Goal: Task Accomplishment & Management: Use online tool/utility

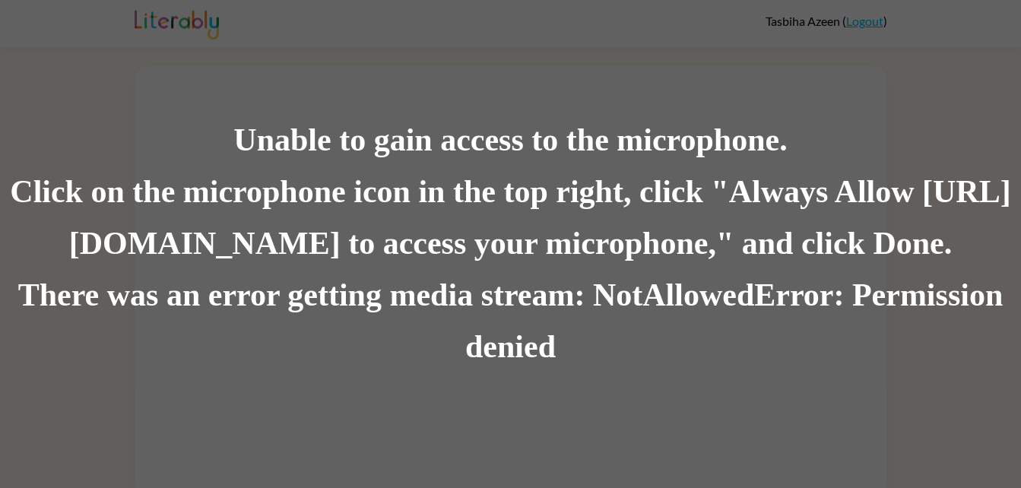
click at [835, 107] on div "Unable to gain access to the microphone. Click on the microphone icon in the to…" at bounding box center [510, 244] width 1021 height 488
click at [824, 90] on div "Unable to gain access to the microphone. Click on the microphone icon in the to…" at bounding box center [510, 244] width 1021 height 488
drag, startPoint x: 937, startPoint y: 4, endPoint x: 513, endPoint y: 93, distance: 433.5
click at [513, 93] on div "Unable to gain access to the microphone. Click on the microphone icon in the to…" at bounding box center [510, 244] width 1021 height 488
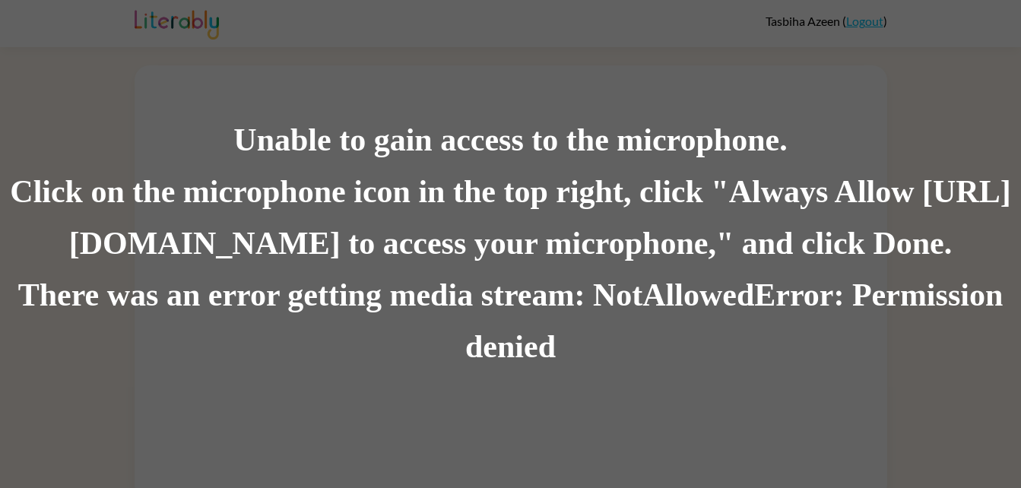
scroll to position [11, 0]
click at [992, 74] on div "Unable to gain access to the microphone. Click on the microphone icon in the to…" at bounding box center [510, 244] width 1021 height 488
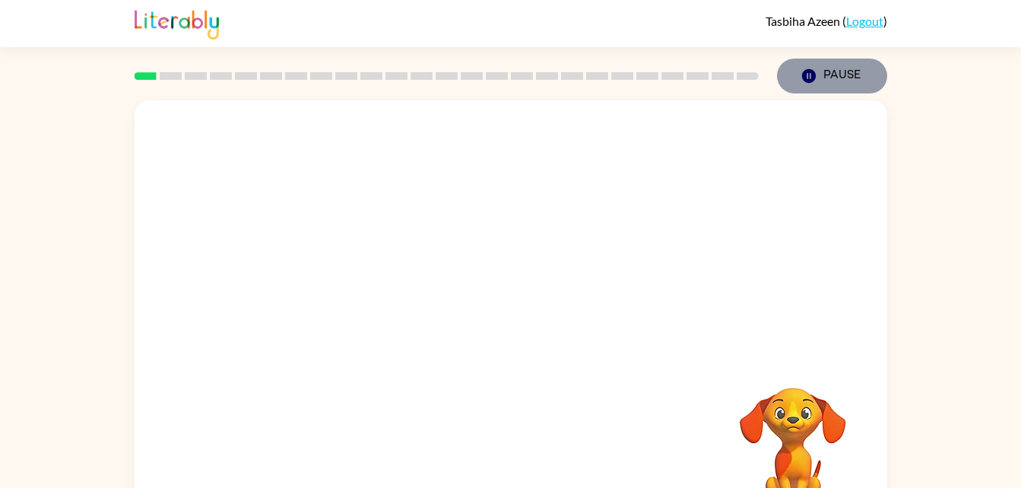
click at [809, 80] on icon "button" at bounding box center [808, 76] width 14 height 14
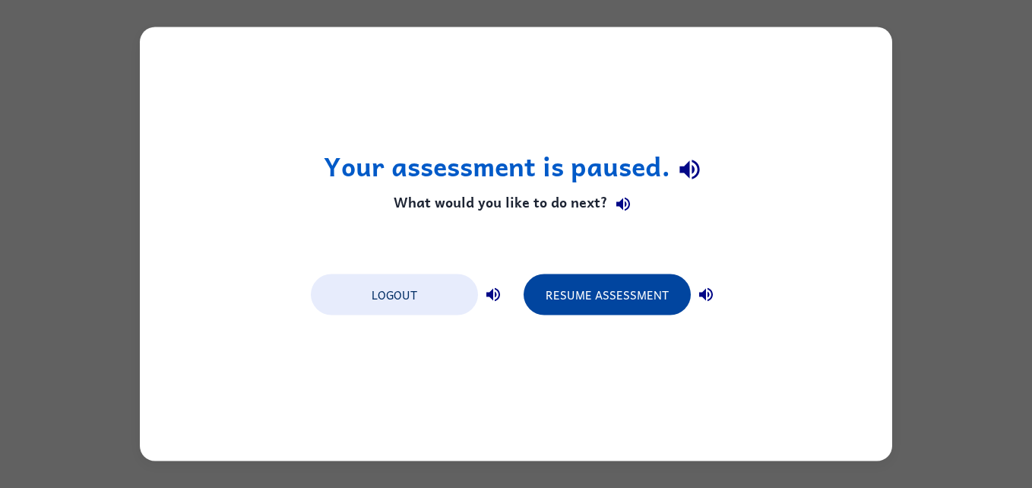
click at [637, 287] on button "Resume Assessment" at bounding box center [607, 294] width 167 height 41
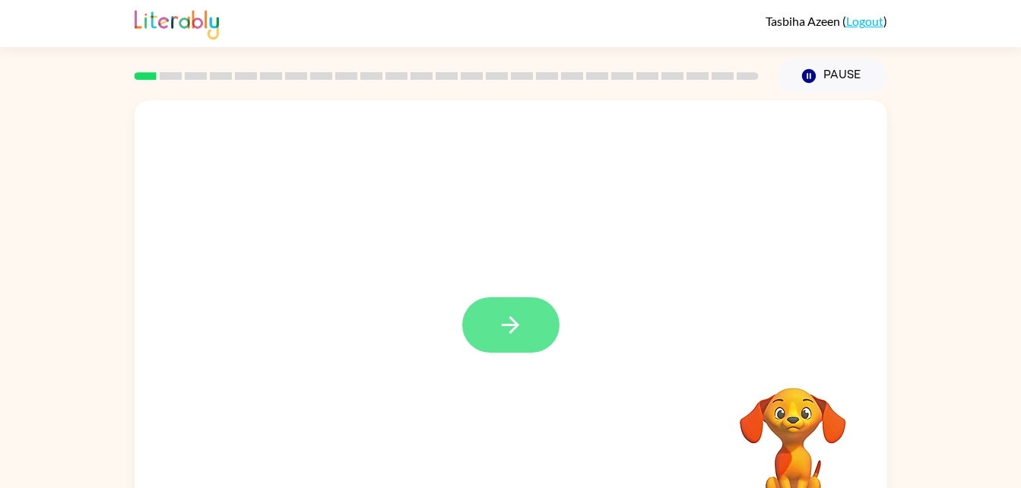
click at [496, 334] on button "button" at bounding box center [510, 324] width 97 height 55
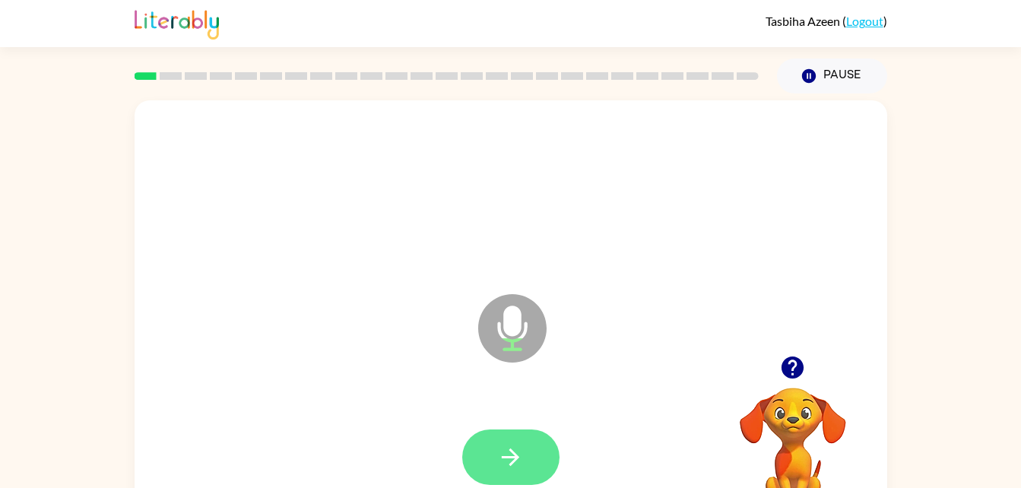
click at [526, 467] on button "button" at bounding box center [510, 456] width 97 height 55
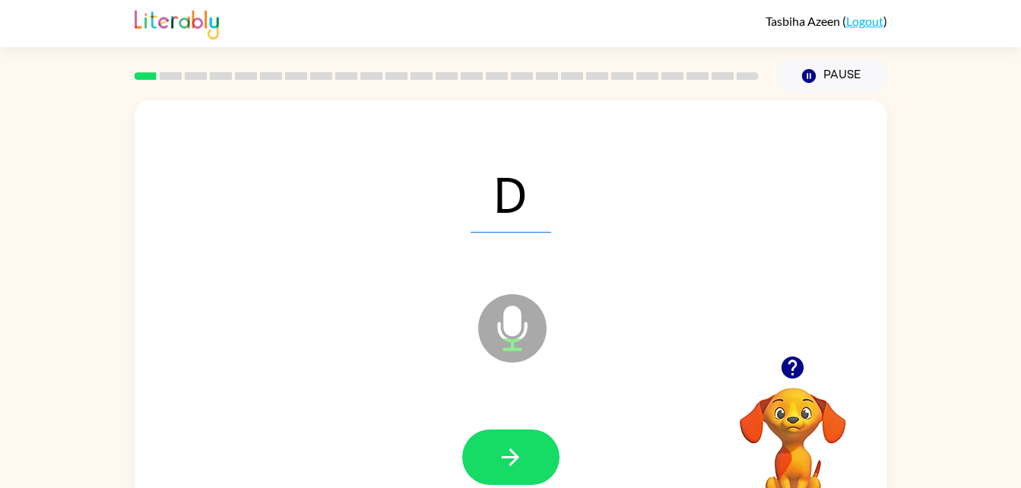
click at [516, 332] on icon "Microphone The Microphone is here when it is your turn to talk" at bounding box center [588, 347] width 228 height 114
drag, startPoint x: 514, startPoint y: 449, endPoint x: 510, endPoint y: 439, distance: 10.6
click at [510, 439] on button "button" at bounding box center [510, 456] width 97 height 55
click at [499, 337] on icon at bounding box center [512, 328] width 68 height 68
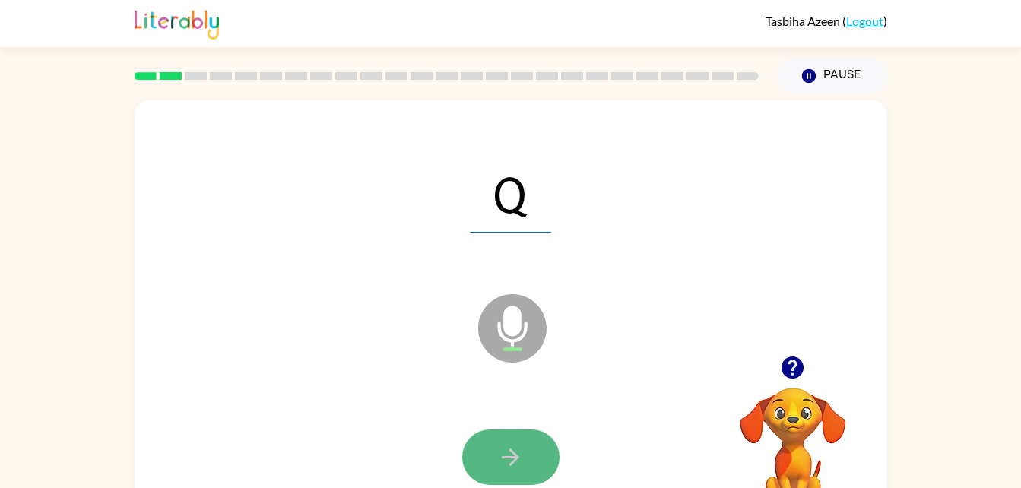
click at [515, 461] on icon "button" at bounding box center [510, 456] width 17 height 17
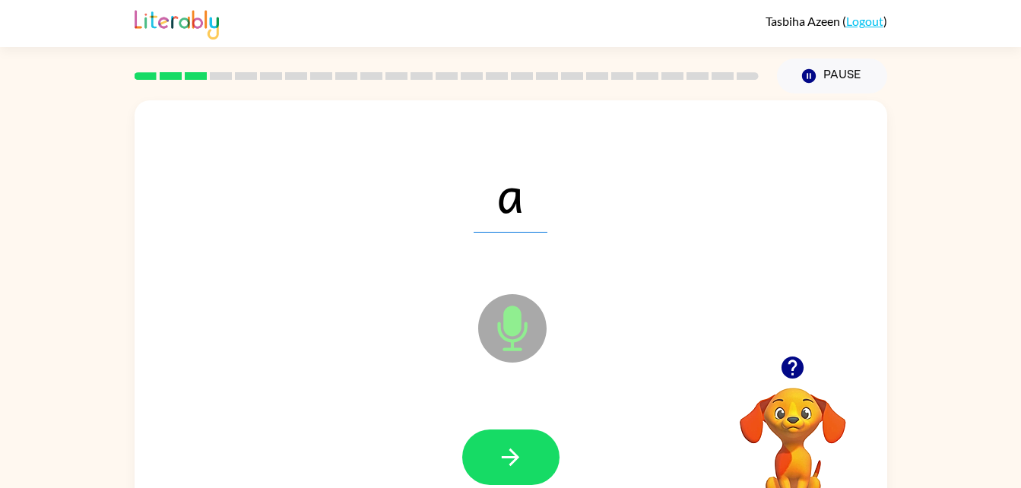
click at [504, 328] on icon "Microphone The Microphone is here when it is your turn to talk" at bounding box center [588, 347] width 228 height 114
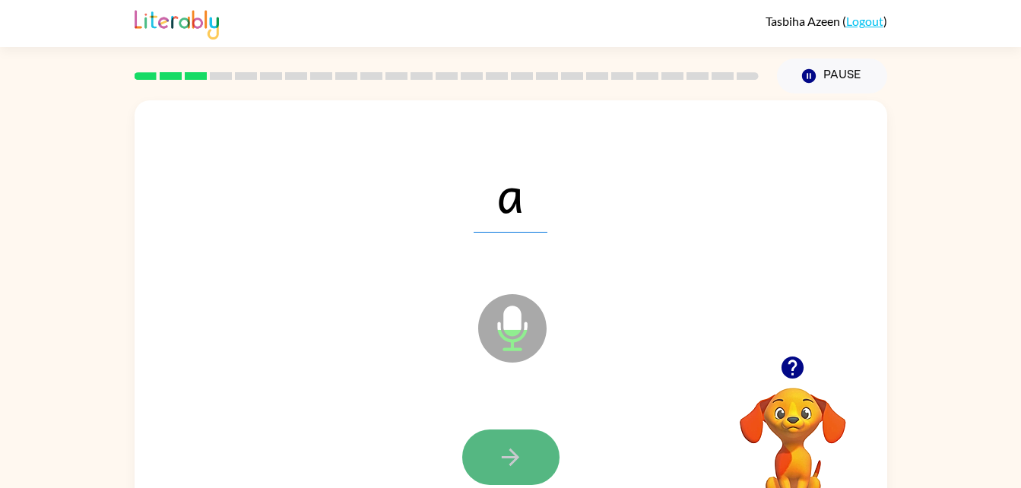
click at [509, 455] on icon "button" at bounding box center [510, 457] width 27 height 27
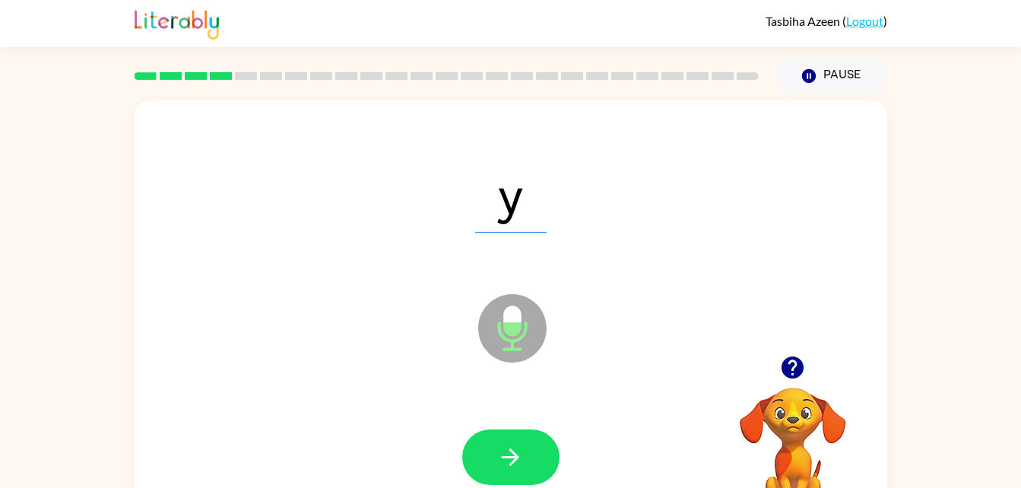
click at [506, 334] on icon "Microphone The Microphone is here when it is your turn to talk" at bounding box center [588, 347] width 228 height 114
click at [523, 454] on icon "button" at bounding box center [510, 457] width 27 height 27
drag, startPoint x: 524, startPoint y: 432, endPoint x: 445, endPoint y: 342, distance: 120.1
click at [445, 342] on div "rag Microphone The Microphone is here when it is your turn to talk" at bounding box center [511, 317] width 752 height 434
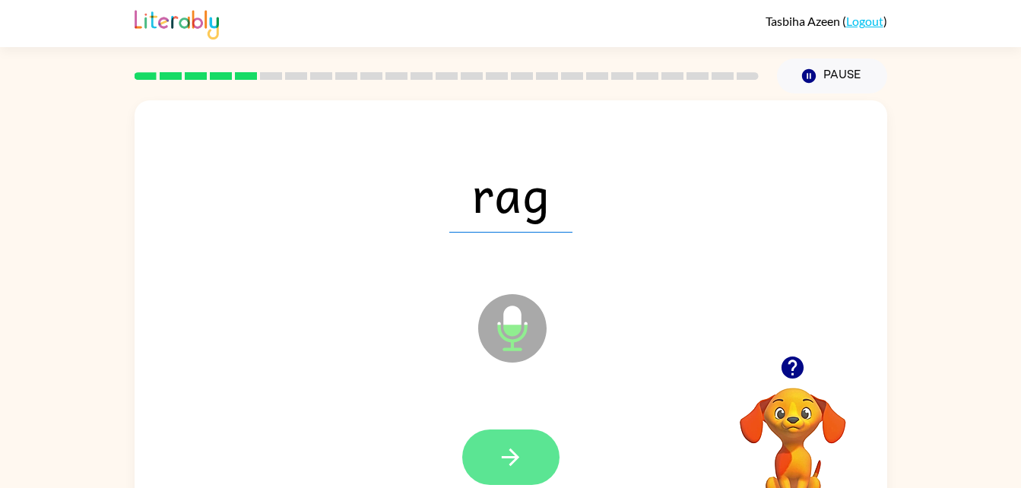
click at [502, 451] on icon "button" at bounding box center [510, 457] width 27 height 27
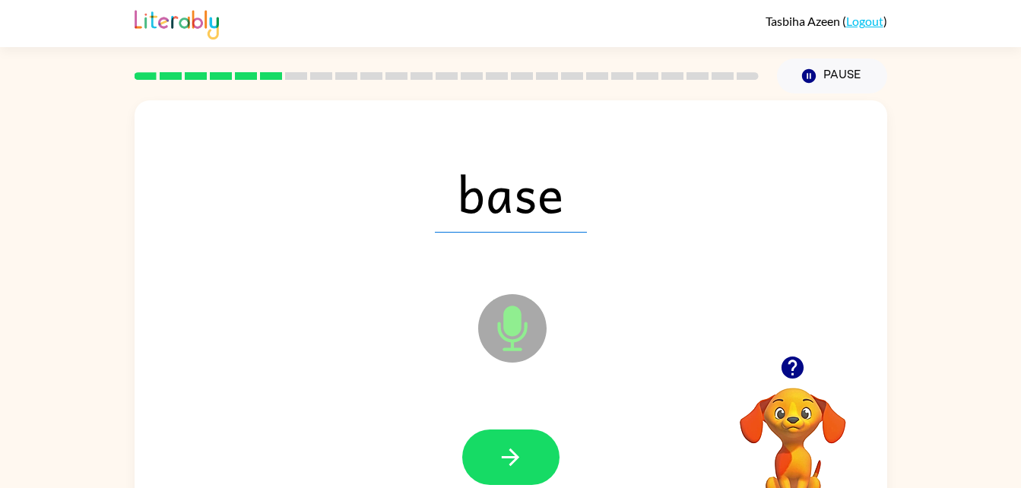
click at [518, 357] on icon at bounding box center [512, 328] width 68 height 68
click at [518, 486] on div at bounding box center [511, 457] width 722 height 125
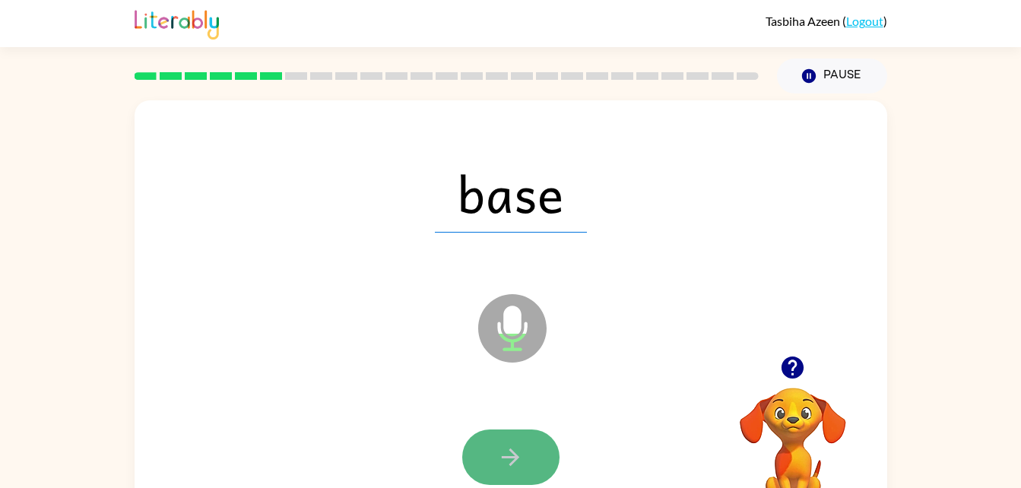
click at [520, 468] on icon "button" at bounding box center [510, 457] width 27 height 27
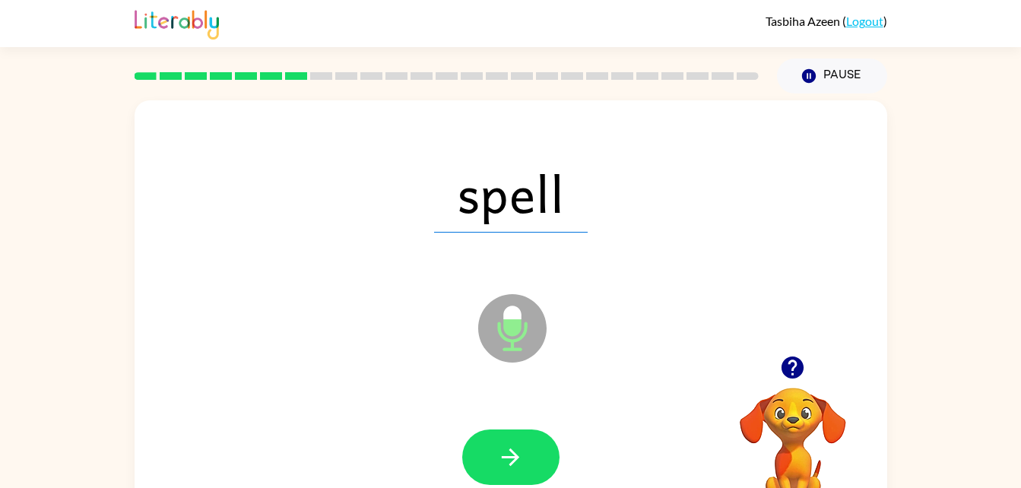
click at [534, 340] on icon at bounding box center [512, 328] width 68 height 68
click at [523, 451] on icon "button" at bounding box center [510, 457] width 27 height 27
click at [514, 321] on icon "Microphone The Microphone is here when it is your turn to talk" at bounding box center [588, 347] width 228 height 114
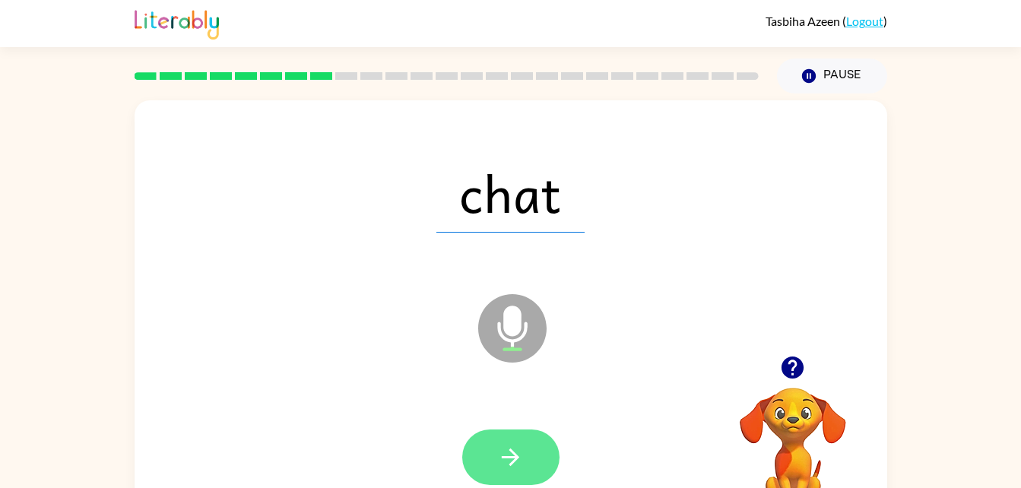
click at [520, 455] on icon "button" at bounding box center [510, 457] width 27 height 27
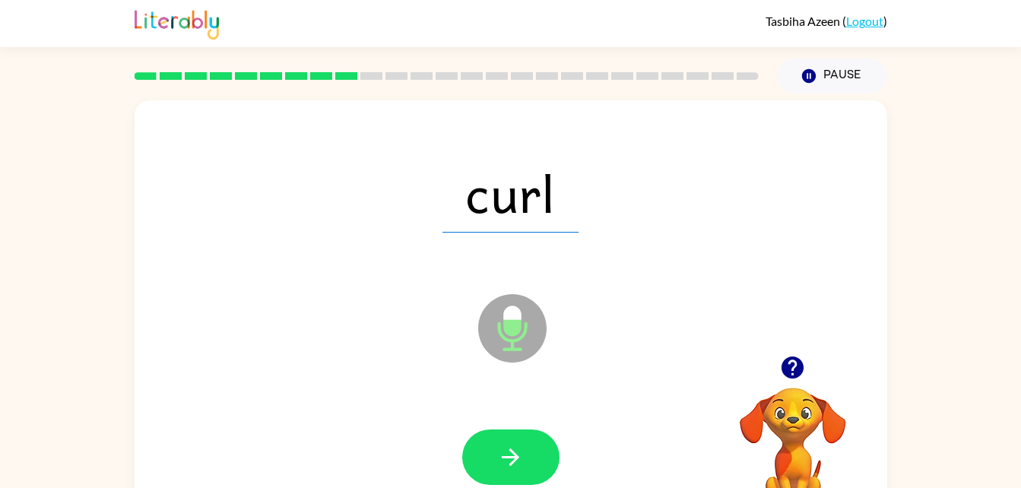
click at [524, 318] on icon at bounding box center [512, 328] width 68 height 68
click at [519, 429] on button "button" at bounding box center [510, 456] width 97 height 55
drag, startPoint x: 509, startPoint y: 334, endPoint x: 517, endPoint y: 365, distance: 32.1
click at [513, 338] on icon "Microphone The Microphone is here when it is your turn to talk" at bounding box center [588, 347] width 228 height 114
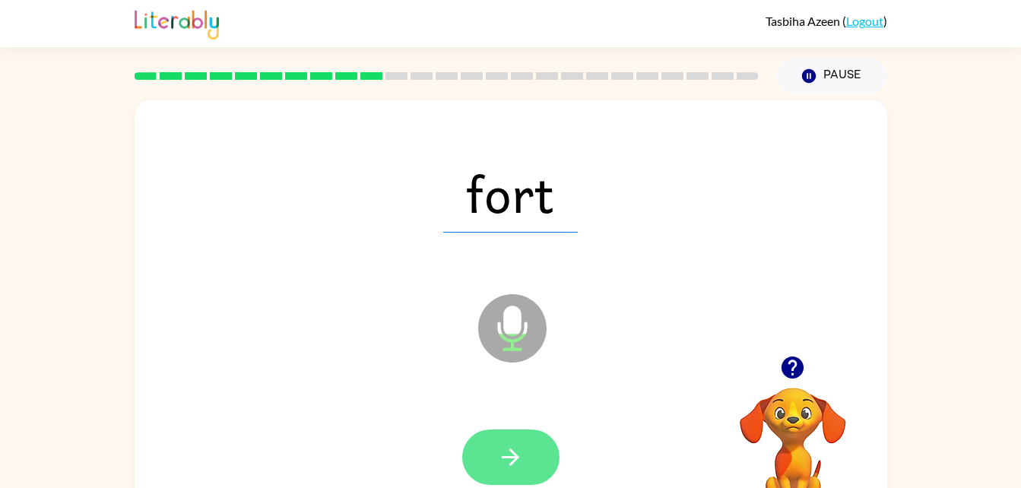
click at [519, 447] on icon "button" at bounding box center [510, 457] width 27 height 27
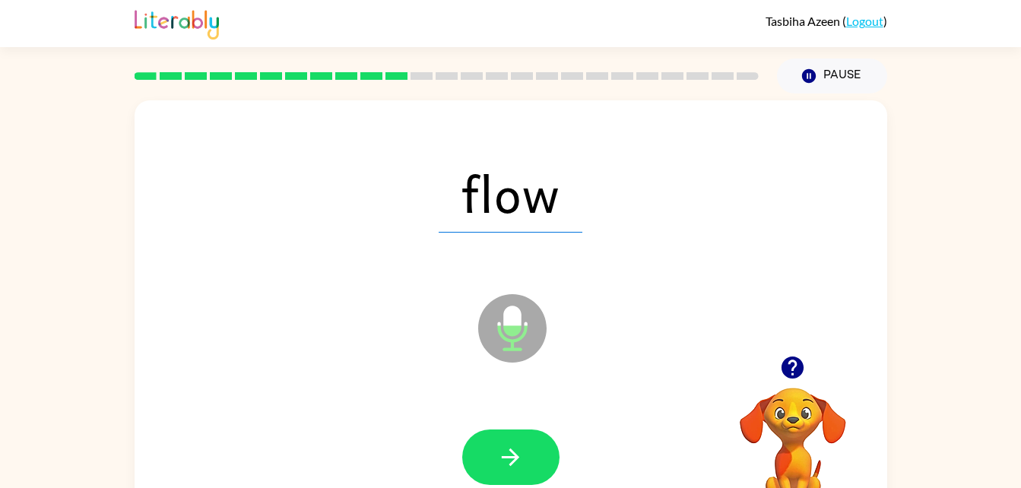
click at [511, 346] on icon "Microphone The Microphone is here when it is your turn to talk" at bounding box center [588, 347] width 228 height 114
click at [493, 457] on button "button" at bounding box center [510, 456] width 97 height 55
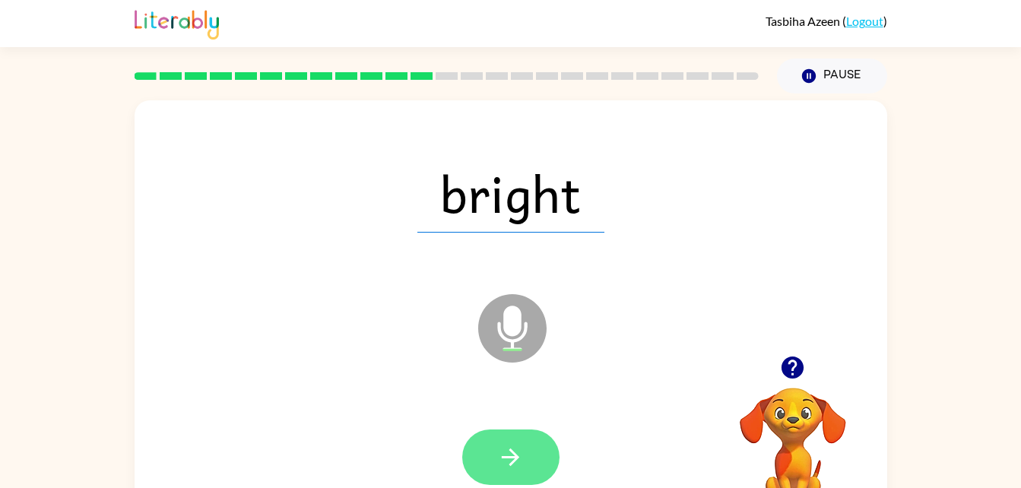
click at [510, 464] on icon "button" at bounding box center [510, 456] width 17 height 17
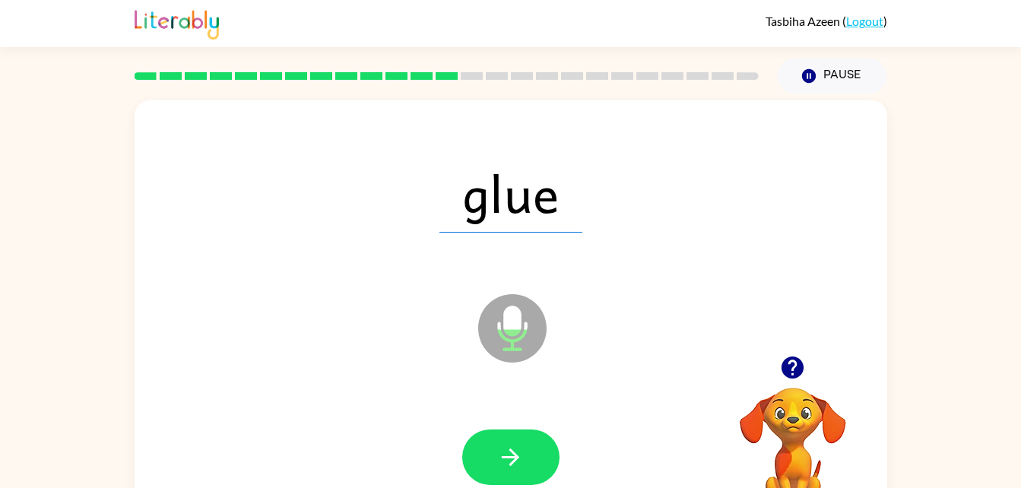
drag, startPoint x: 532, startPoint y: 325, endPoint x: 537, endPoint y: 346, distance: 21.0
click at [537, 337] on icon at bounding box center [512, 328] width 68 height 68
click at [509, 448] on icon "button" at bounding box center [510, 457] width 27 height 27
click at [525, 323] on icon "Microphone The Microphone is here when it is your turn to talk" at bounding box center [588, 347] width 228 height 114
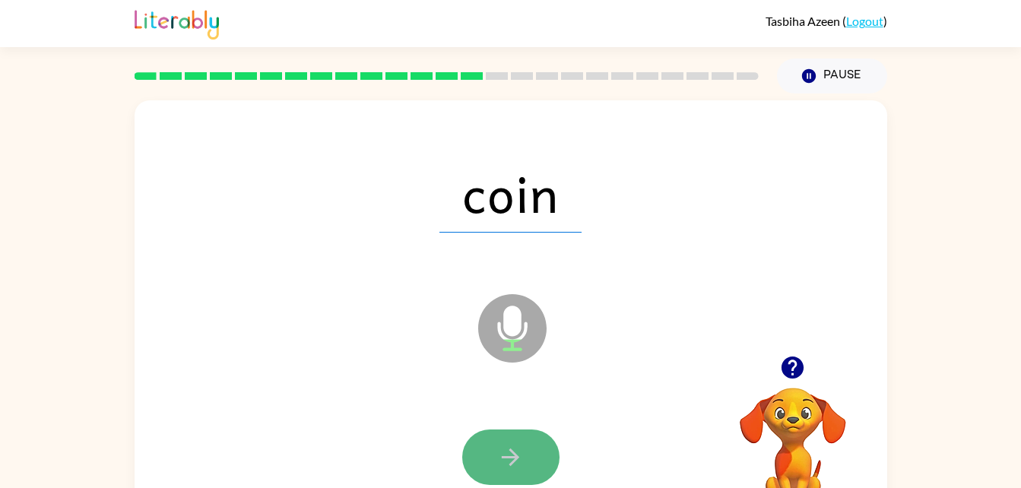
click at [513, 447] on icon "button" at bounding box center [510, 457] width 27 height 27
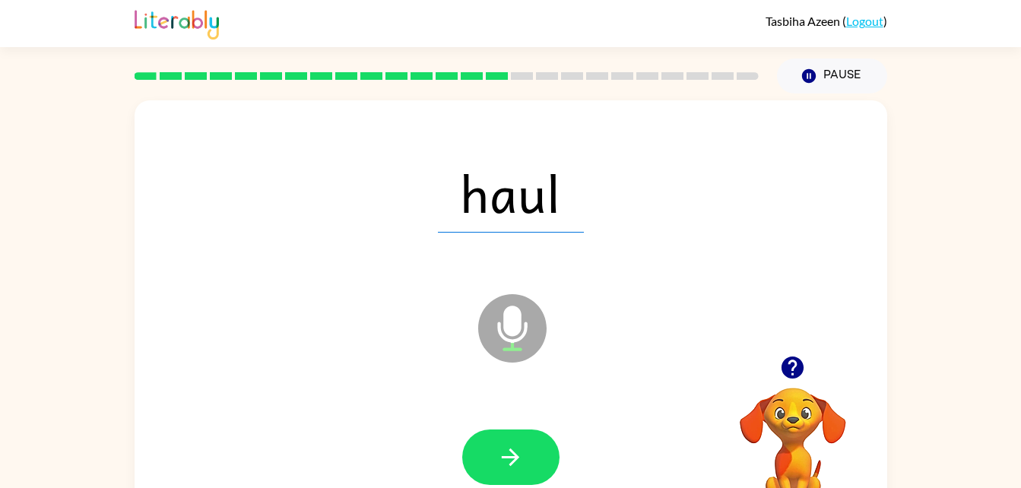
click at [515, 328] on icon "Microphone The Microphone is here when it is your turn to talk" at bounding box center [588, 347] width 228 height 114
click at [500, 453] on icon "button" at bounding box center [510, 457] width 27 height 27
click at [509, 335] on icon "Microphone The Microphone is here when it is your turn to talk" at bounding box center [588, 347] width 228 height 114
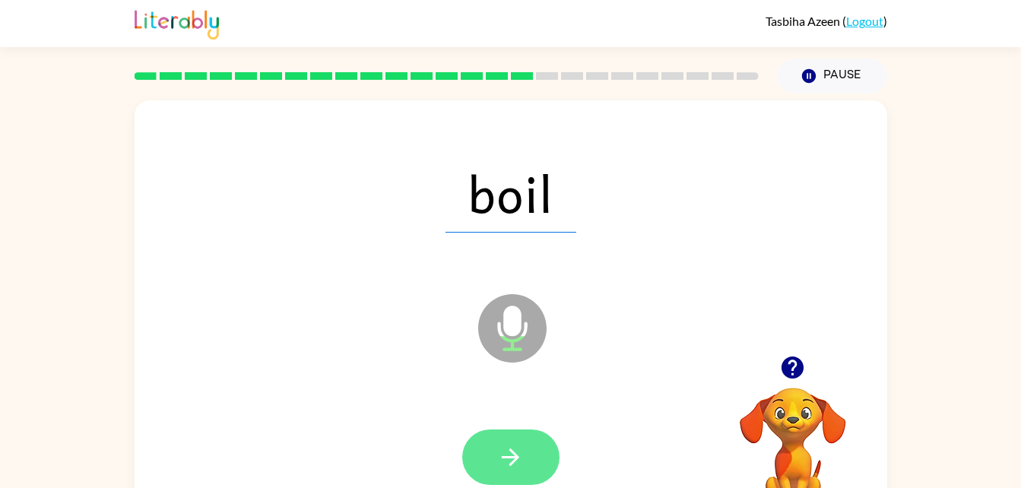
click at [521, 454] on icon "button" at bounding box center [510, 457] width 27 height 27
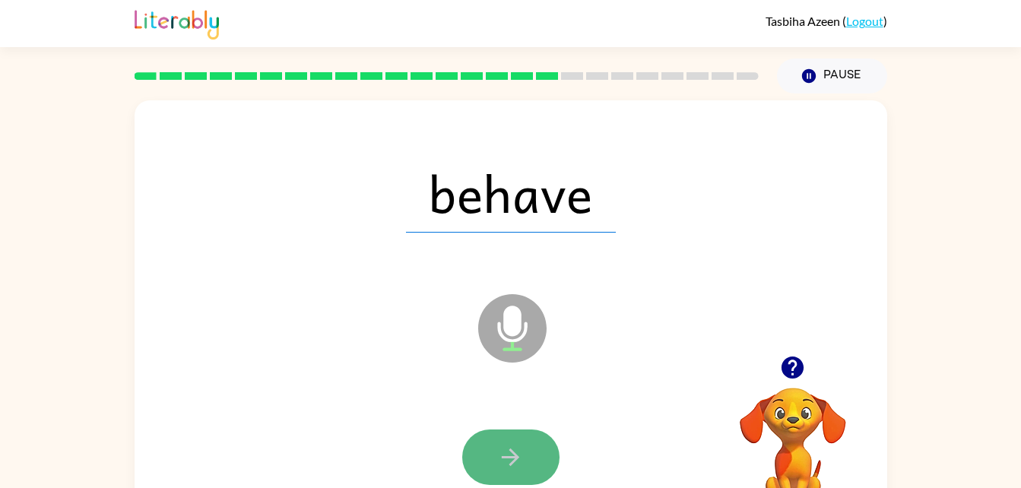
click at [499, 441] on button "button" at bounding box center [510, 456] width 97 height 55
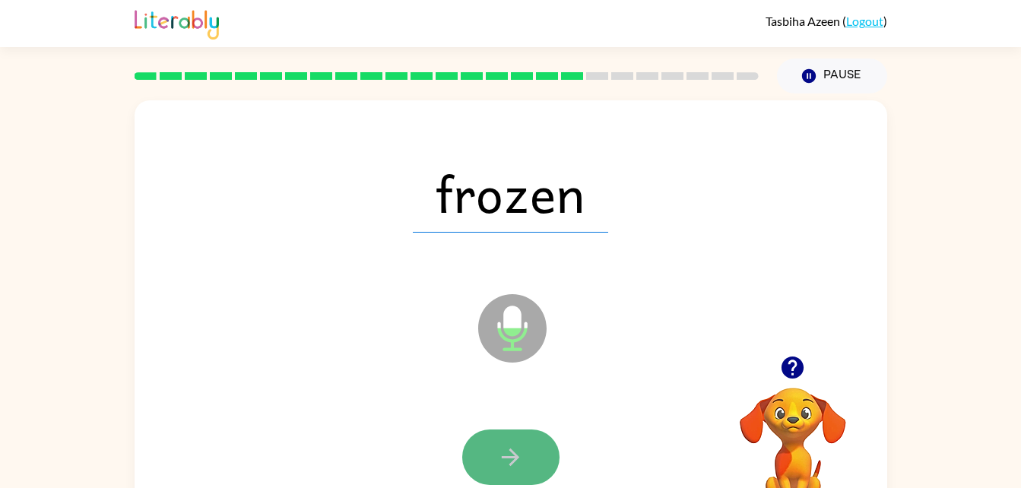
click at [498, 453] on icon "button" at bounding box center [510, 457] width 27 height 27
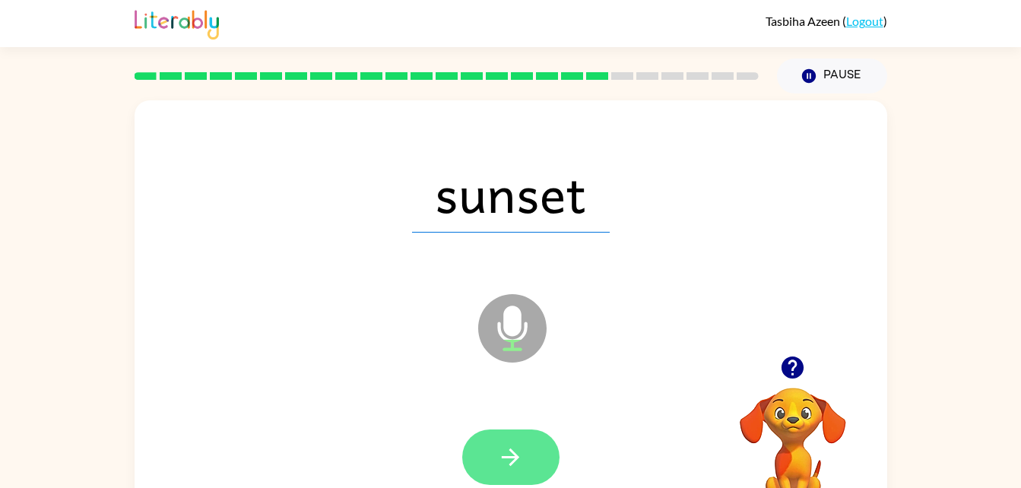
click at [502, 460] on icon "button" at bounding box center [510, 457] width 27 height 27
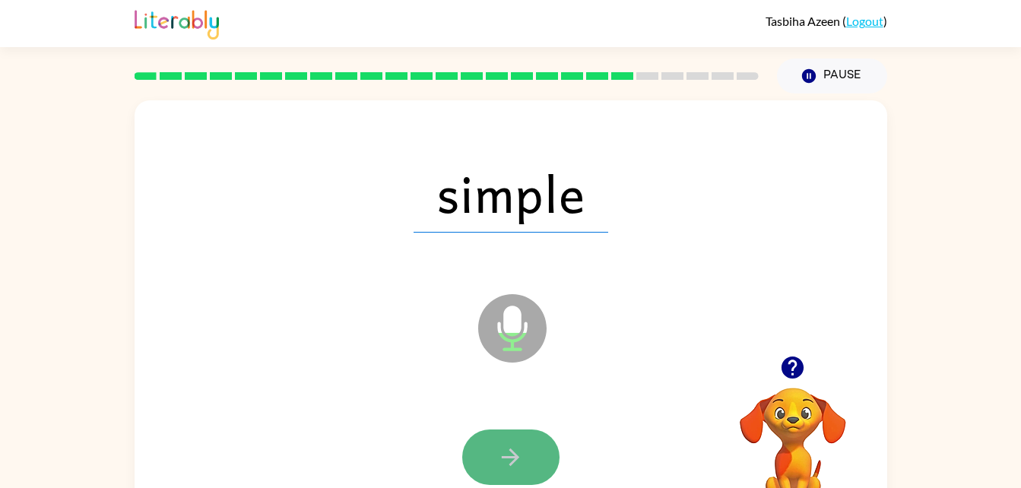
click at [514, 467] on icon "button" at bounding box center [510, 457] width 27 height 27
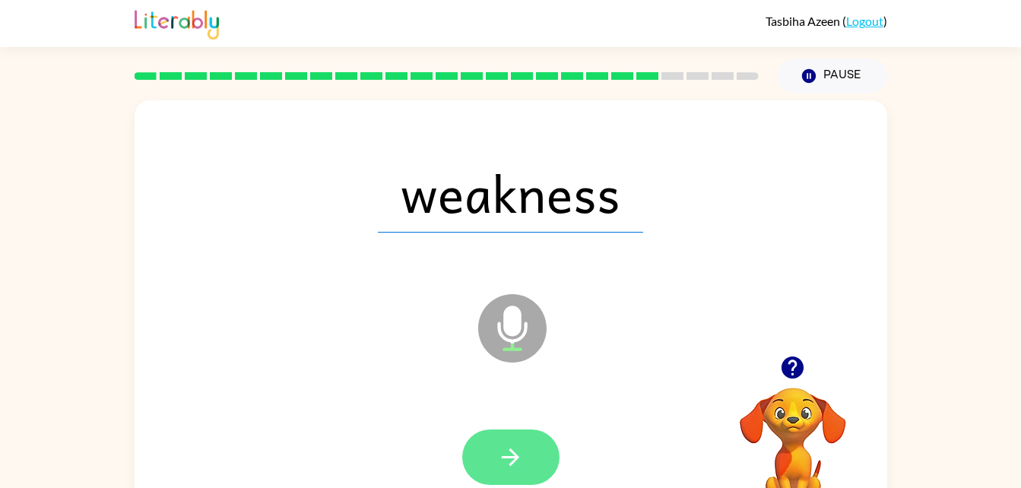
click at [505, 446] on icon "button" at bounding box center [510, 457] width 27 height 27
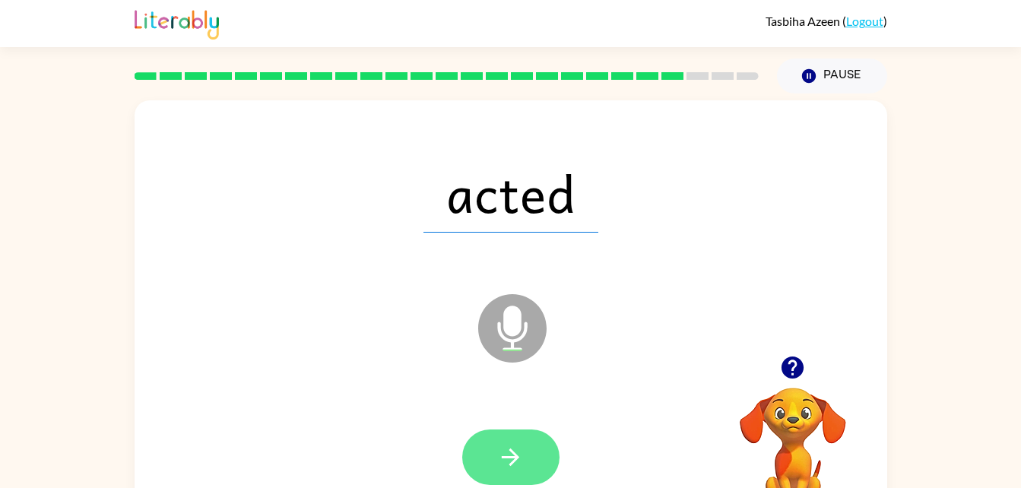
click at [504, 453] on icon "button" at bounding box center [510, 457] width 27 height 27
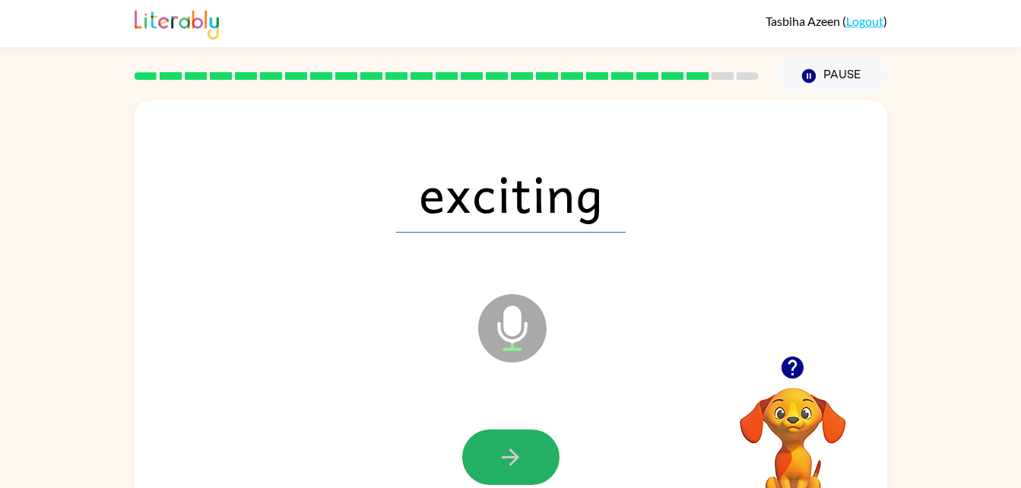
click at [504, 453] on icon "button" at bounding box center [510, 457] width 27 height 27
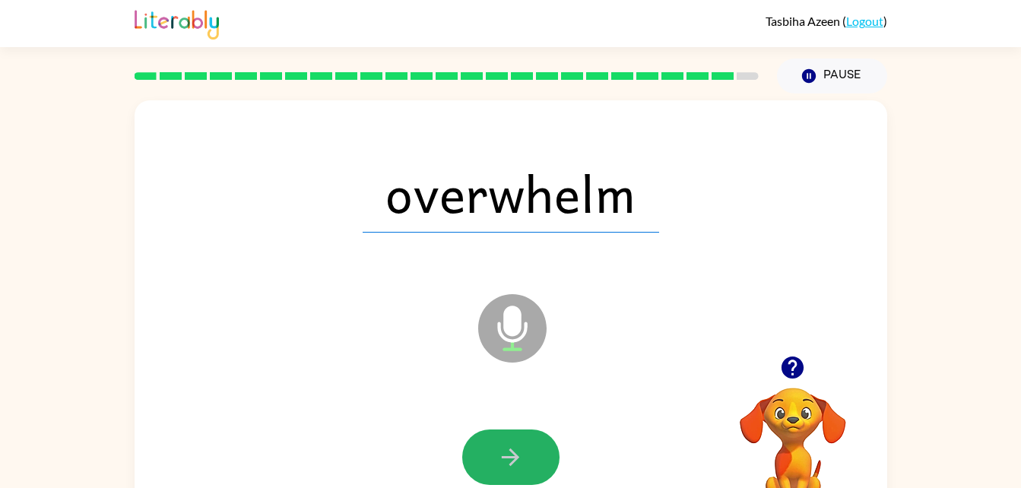
click at [504, 453] on icon "button" at bounding box center [510, 457] width 27 height 27
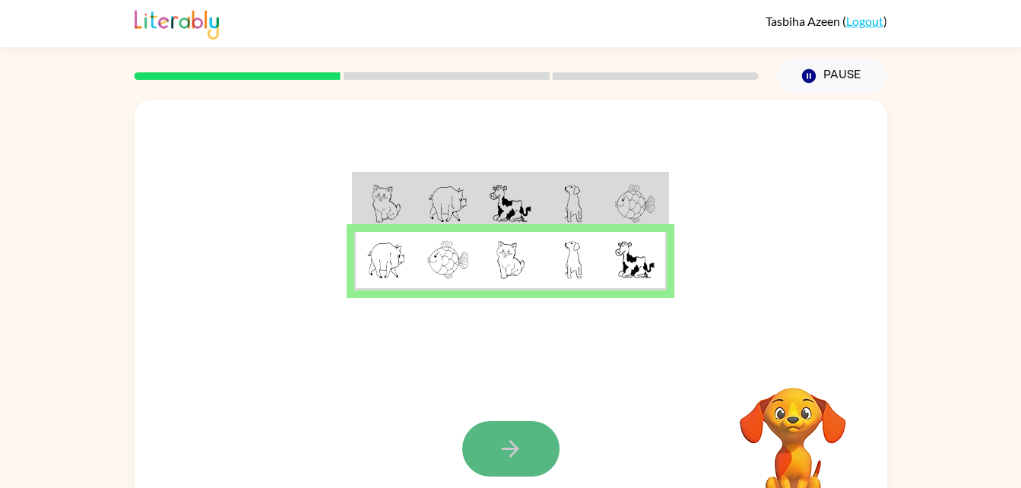
click at [515, 454] on icon "button" at bounding box center [510, 449] width 27 height 27
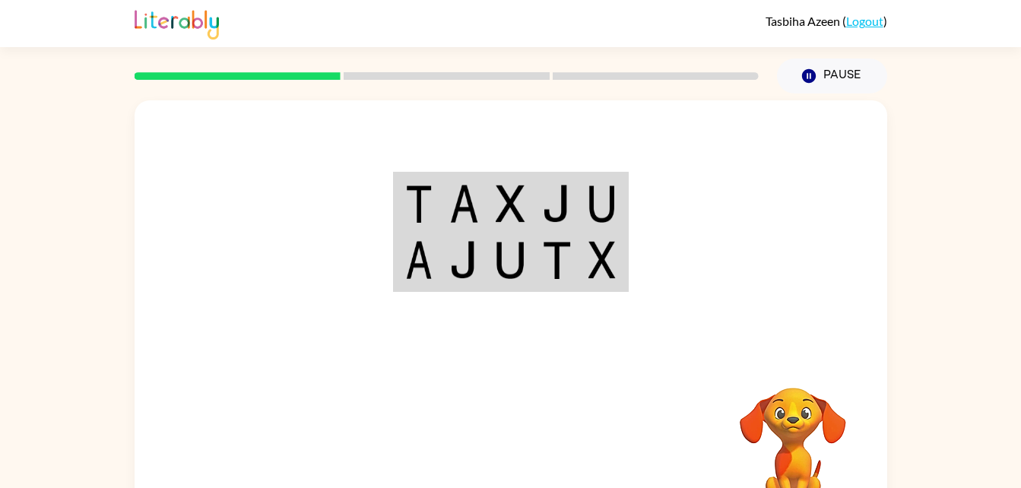
click at [536, 197] on td at bounding box center [557, 203] width 46 height 59
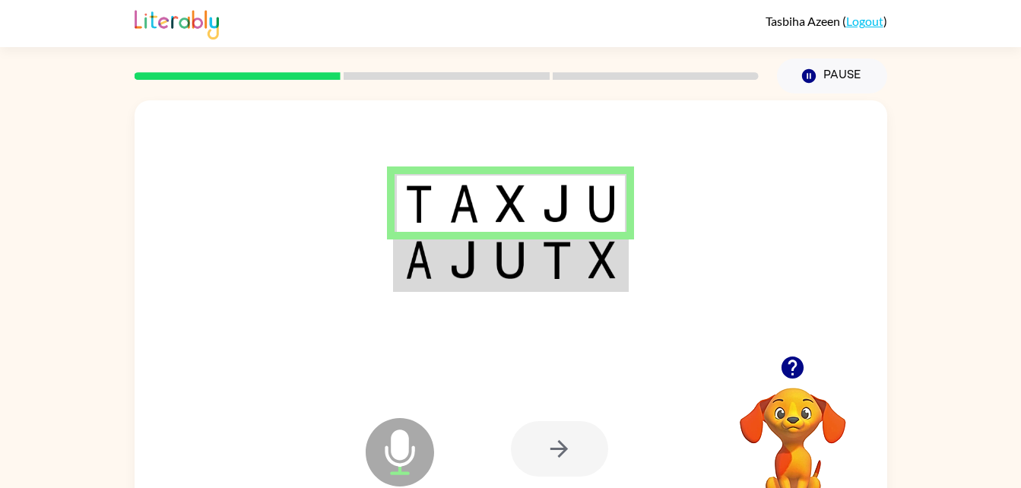
click at [496, 277] on img at bounding box center [510, 260] width 29 height 38
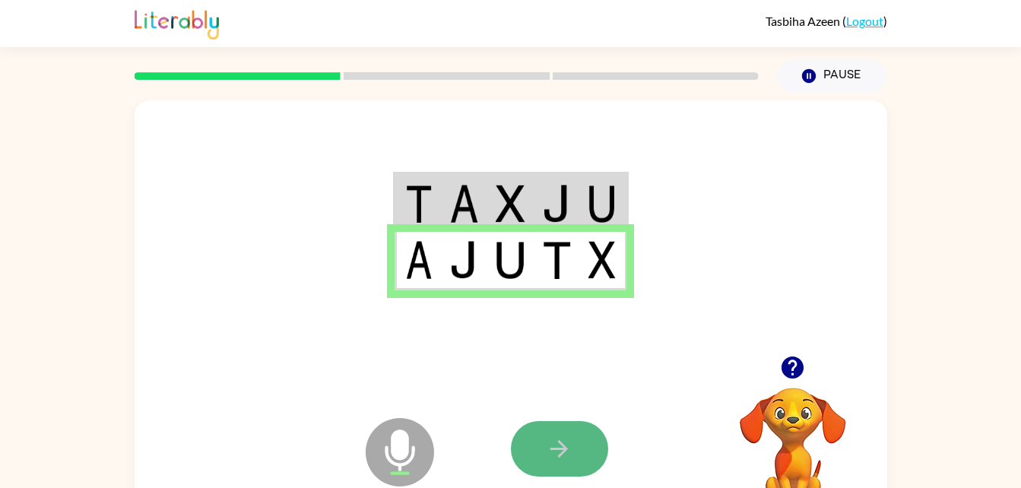
click at [543, 436] on button "button" at bounding box center [559, 448] width 97 height 55
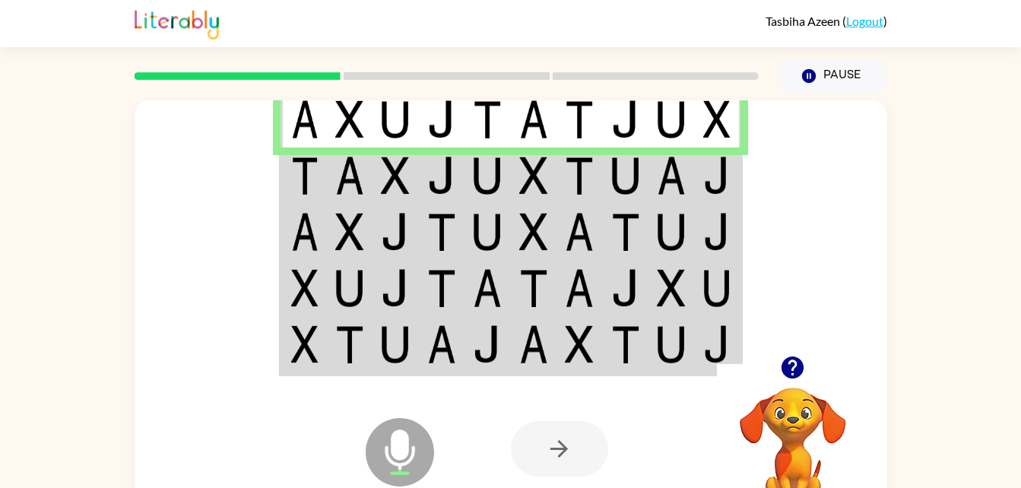
click at [363, 201] on td at bounding box center [350, 175] width 46 height 56
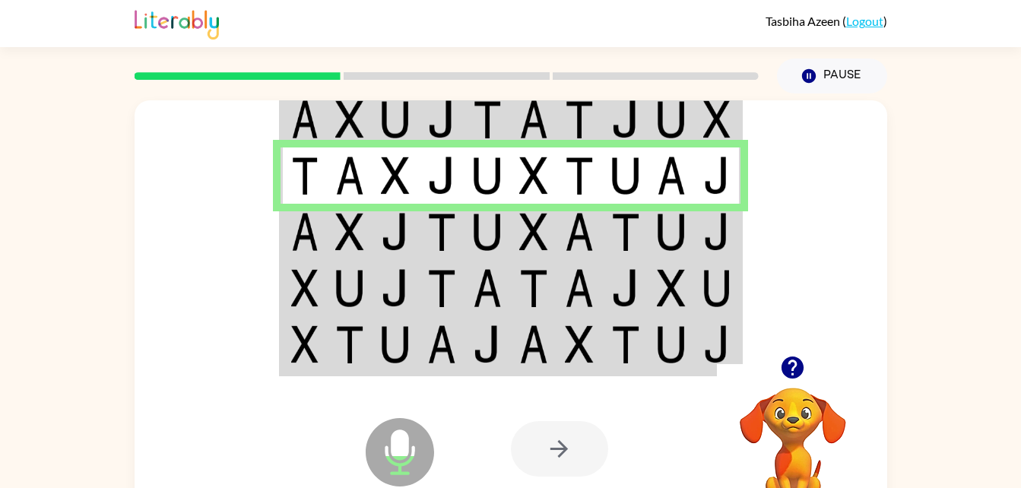
click at [396, 230] on img at bounding box center [395, 232] width 29 height 38
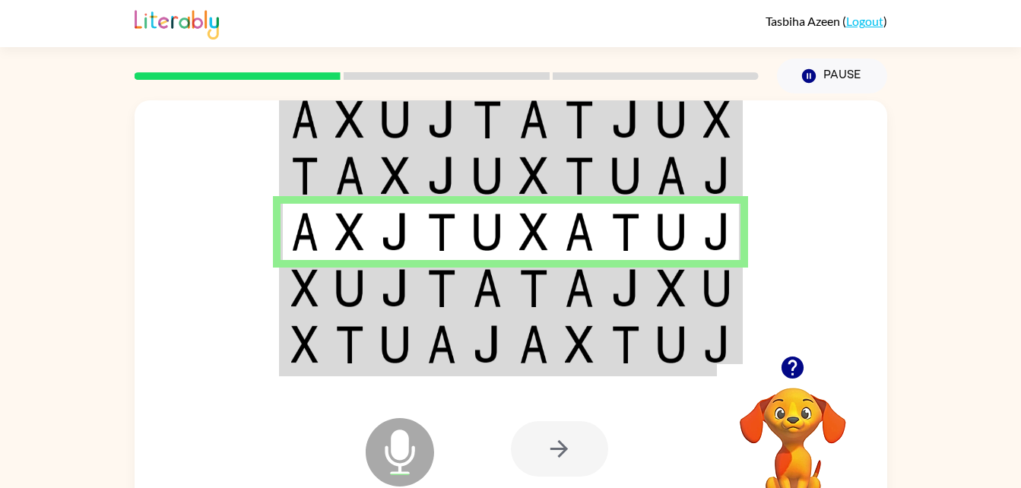
click at [399, 289] on img at bounding box center [395, 288] width 29 height 38
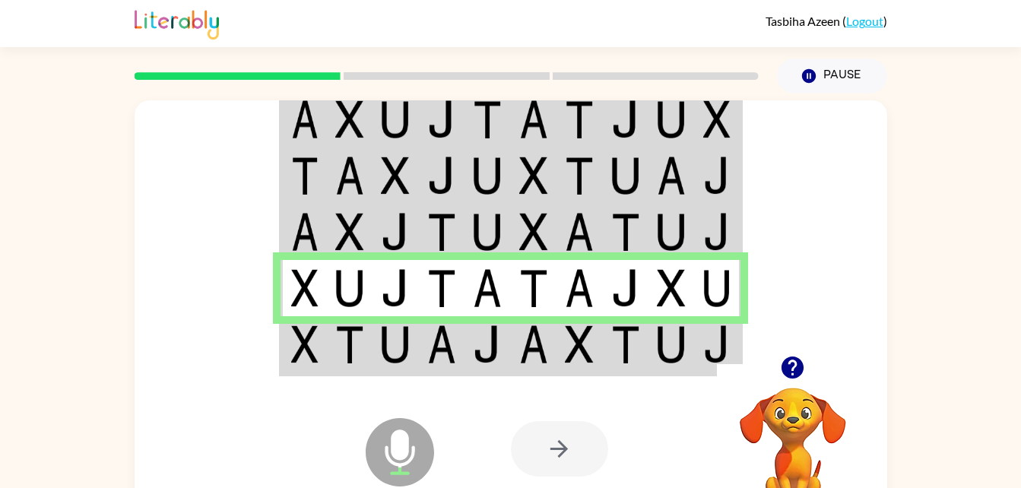
click at [277, 344] on div at bounding box center [511, 227] width 752 height 255
click at [281, 346] on td at bounding box center [303, 345] width 46 height 59
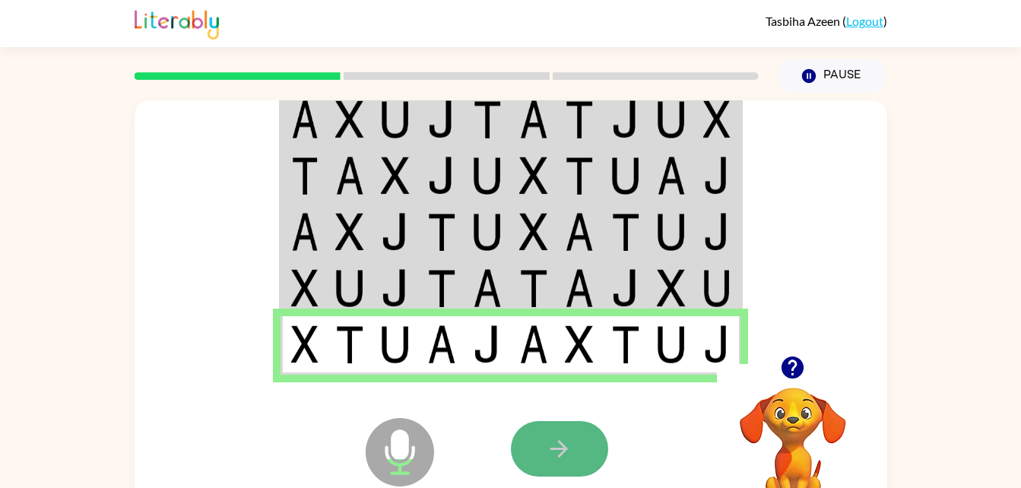
click at [587, 467] on button "button" at bounding box center [559, 448] width 97 height 55
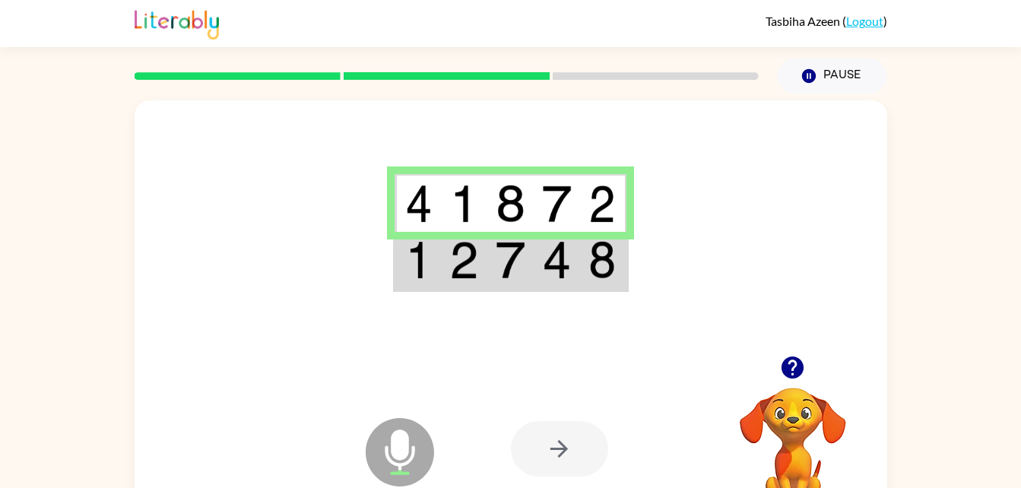
click at [420, 278] on img at bounding box center [418, 260] width 27 height 38
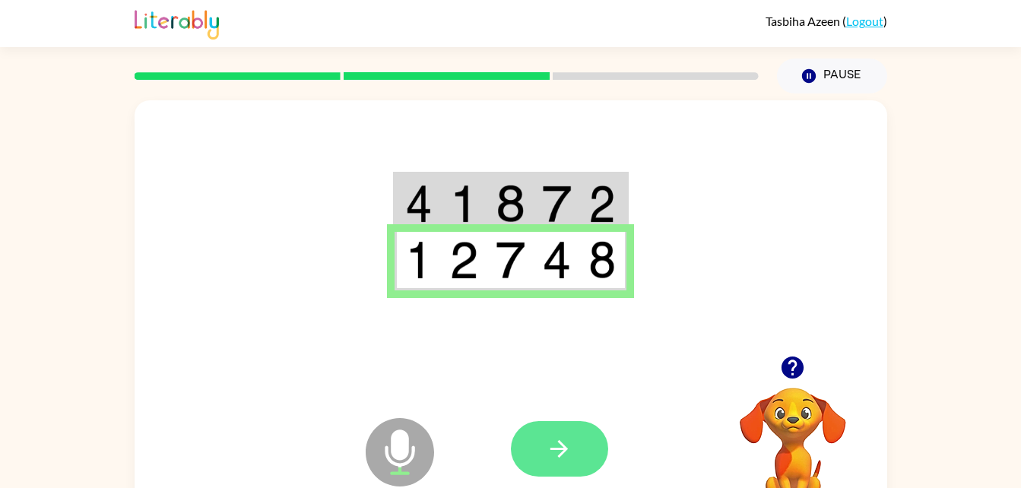
click at [561, 455] on icon "button" at bounding box center [558, 448] width 17 height 17
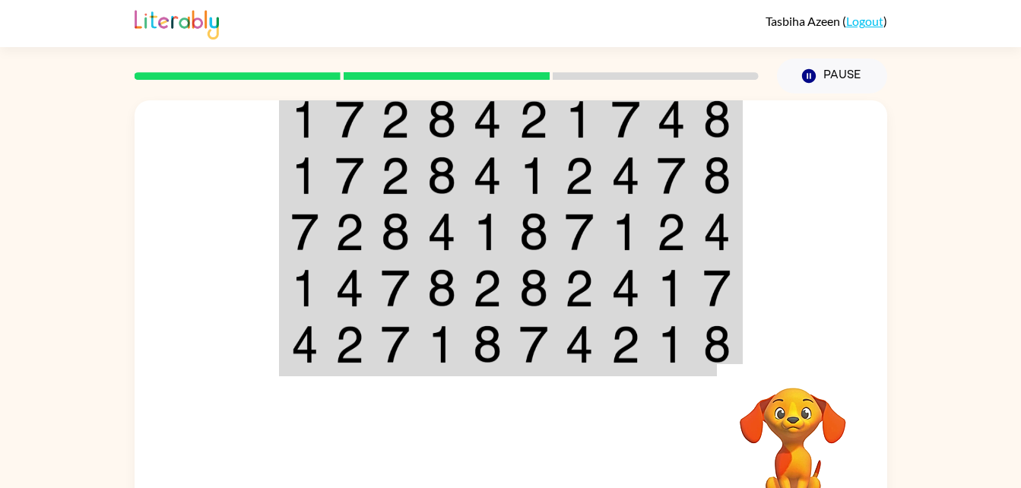
click at [296, 131] on img at bounding box center [304, 119] width 27 height 38
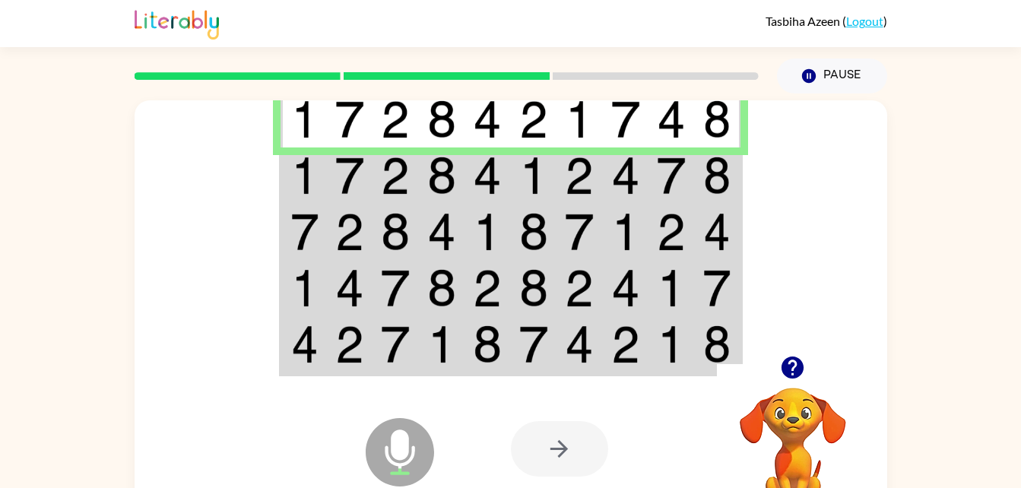
click at [332, 195] on td at bounding box center [350, 175] width 46 height 56
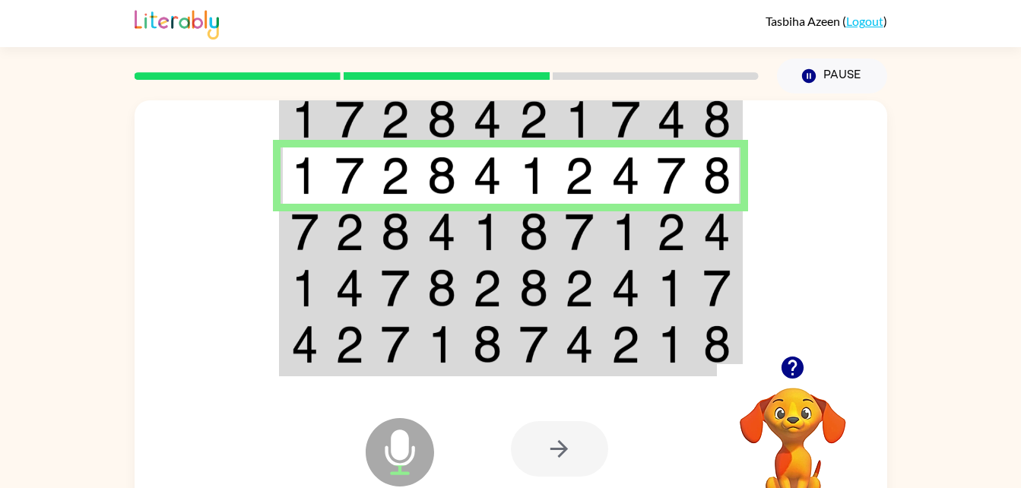
click at [382, 222] on img at bounding box center [395, 232] width 29 height 38
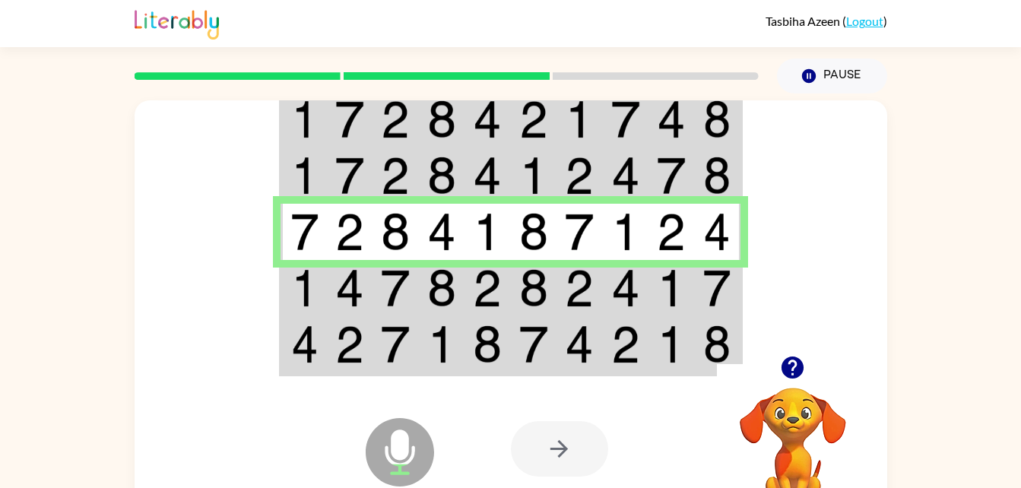
click at [356, 274] on img at bounding box center [349, 288] width 29 height 38
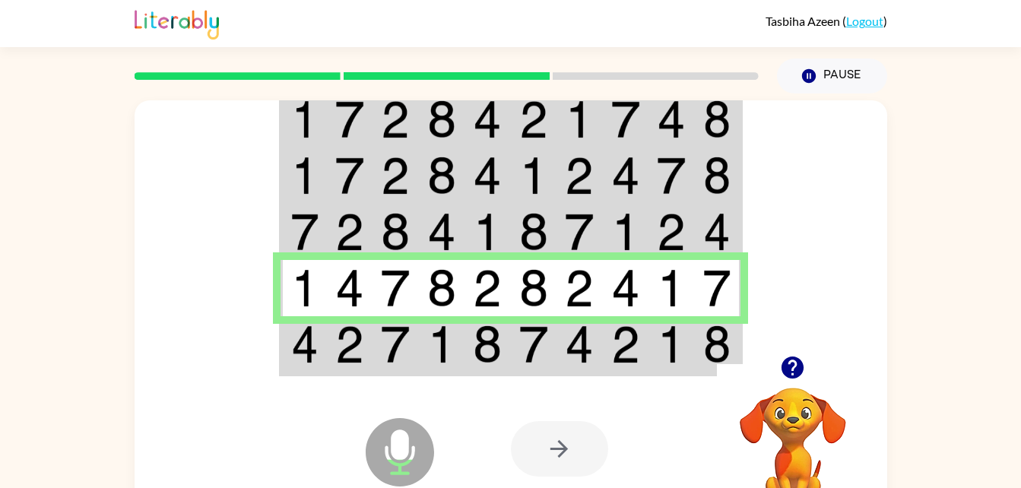
click at [399, 334] on img at bounding box center [395, 344] width 29 height 38
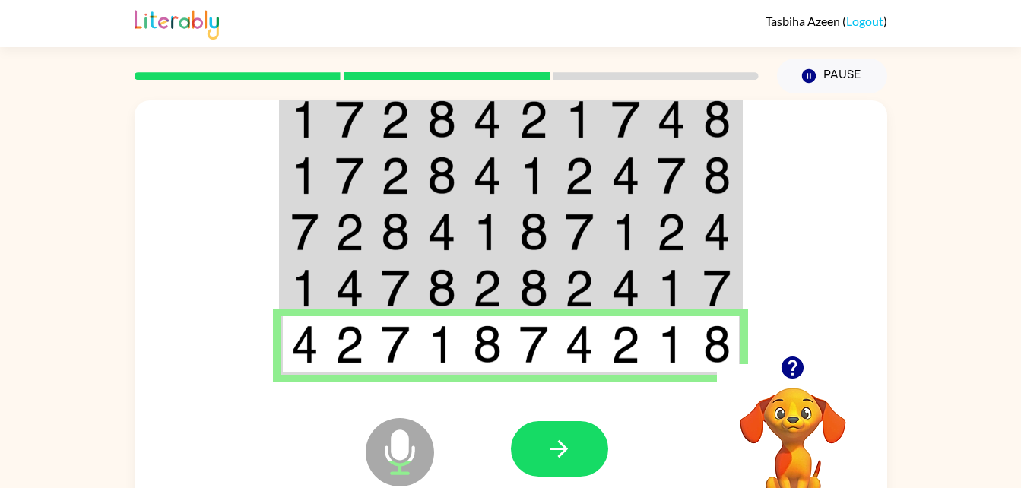
drag, startPoint x: 422, startPoint y: 384, endPoint x: 496, endPoint y: 471, distance: 114.8
click at [438, 464] on div "Microphone The Microphone is here when it is your turn to talk" at bounding box center [362, 413] width 151 height 101
click at [553, 456] on icon "button" at bounding box center [559, 449] width 27 height 27
